Goal: Task Accomplishment & Management: Complete application form

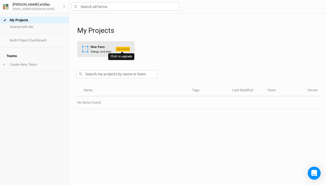
click at [122, 49] on span "Locked" at bounding box center [123, 49] width 14 height 5
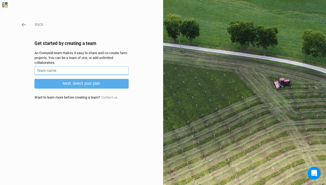
click at [63, 71] on input "text" at bounding box center [81, 70] width 94 height 8
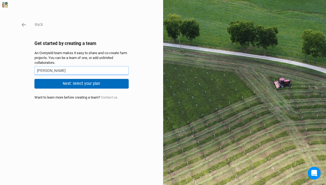
type input "[PERSON_NAME]"
click at [90, 84] on button "Next: Select your plan" at bounding box center [81, 83] width 94 height 9
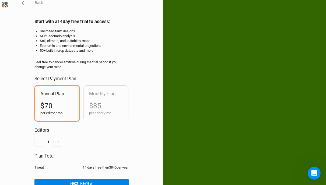
scroll to position [47, 0]
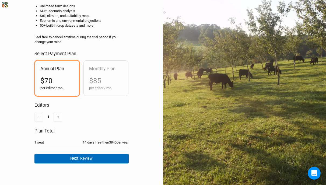
click at [85, 161] on button "Next: Review" at bounding box center [81, 158] width 94 height 9
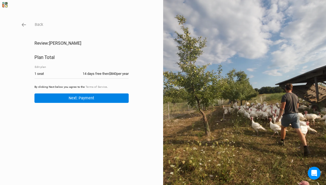
click at [57, 41] on h1 "Review: [PERSON_NAME]" at bounding box center [81, 43] width 94 height 5
click at [23, 23] on icon "button" at bounding box center [24, 25] width 4 height 4
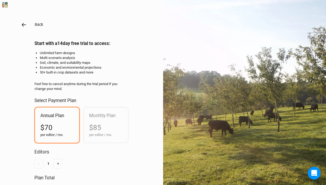
click at [23, 23] on icon "button" at bounding box center [24, 25] width 6 height 6
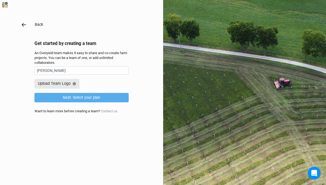
click at [23, 24] on icon "button" at bounding box center [24, 25] width 6 height 6
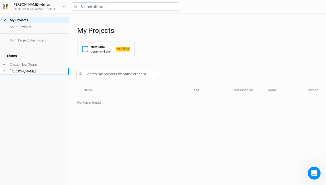
click at [5, 70] on icon at bounding box center [4, 71] width 3 height 3
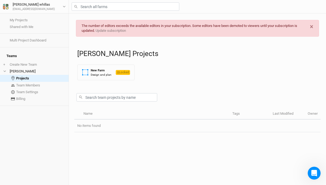
click at [100, 54] on h1 "[PERSON_NAME] Projects" at bounding box center [199, 54] width 244 height 8
click at [108, 54] on h1 "[PERSON_NAME] Projects" at bounding box center [199, 54] width 244 height 8
click at [311, 28] on span "×" at bounding box center [312, 27] width 4 height 8
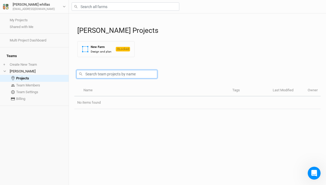
click at [121, 78] on input "text" at bounding box center [117, 74] width 81 height 8
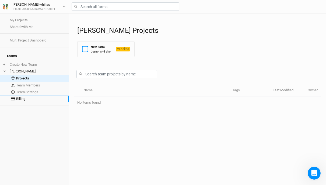
click at [21, 97] on link "Billing" at bounding box center [34, 99] width 69 height 7
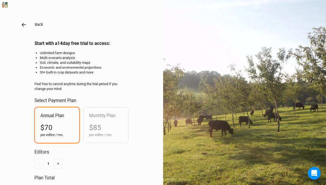
click at [24, 26] on icon "button" at bounding box center [24, 25] width 6 height 6
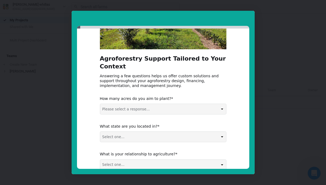
scroll to position [88, 0]
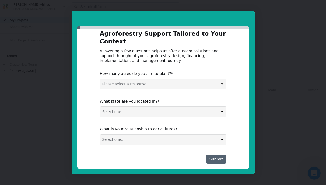
click at [39, 101] on div "Intercom messenger" at bounding box center [163, 92] width 326 height 185
